Goal: Check status

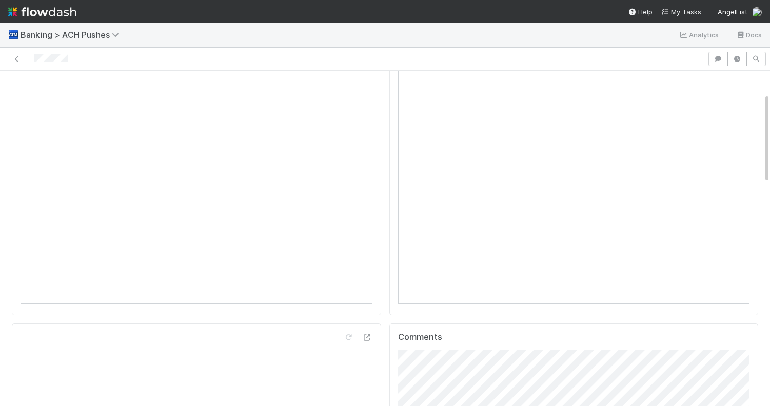
scroll to position [61, 0]
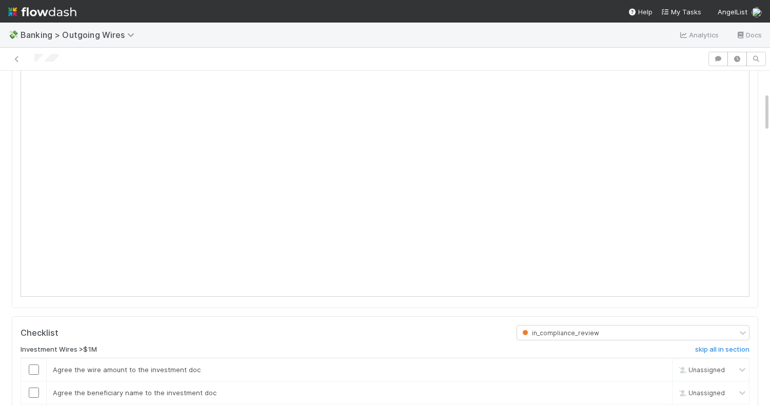
scroll to position [183, 0]
